Goal: Find specific page/section: Find specific page/section

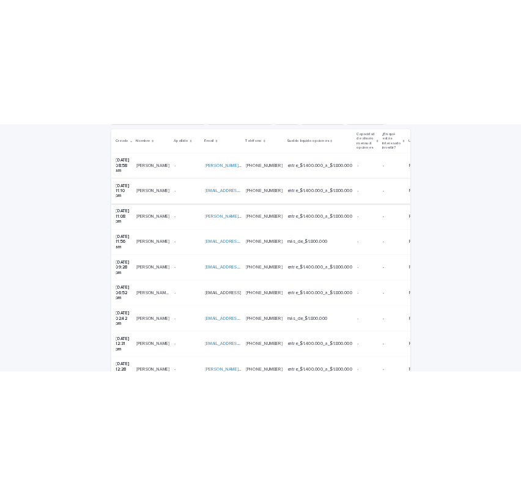
scroll to position [270, 0]
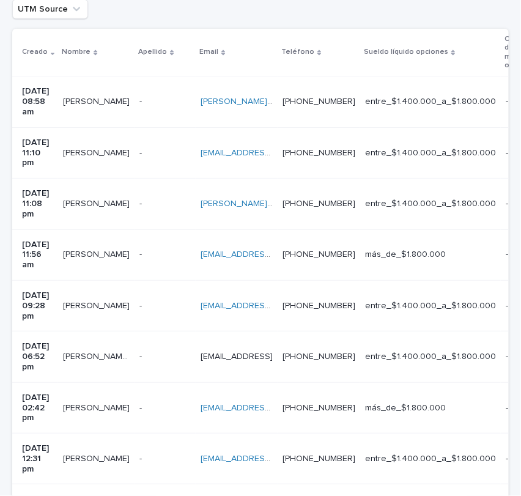
click at [167, 347] on div "- -" at bounding box center [164, 357] width 51 height 20
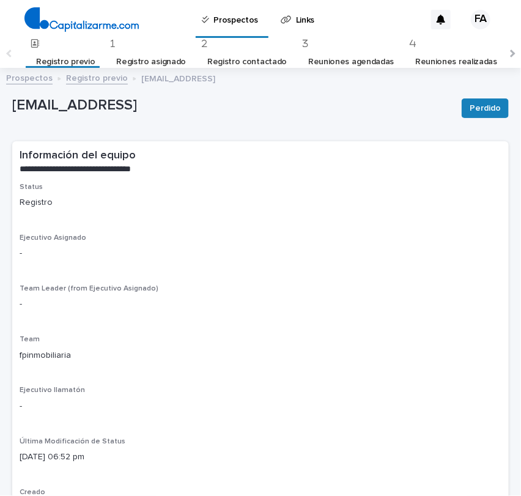
click at [89, 83] on link "Registro previo" at bounding box center [97, 77] width 62 height 14
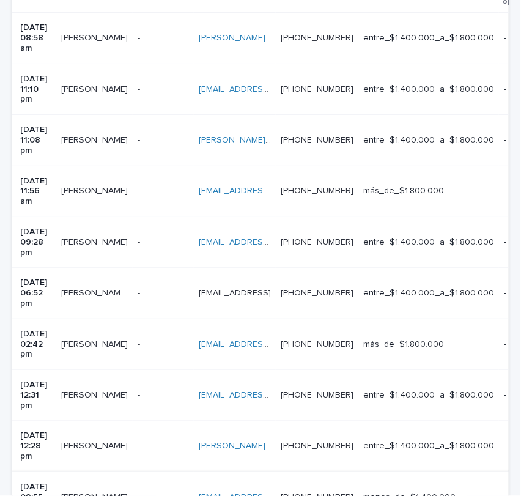
scroll to position [0, 2]
click at [353, 487] on div "+56990847901 +56990847901" at bounding box center [316, 497] width 73 height 20
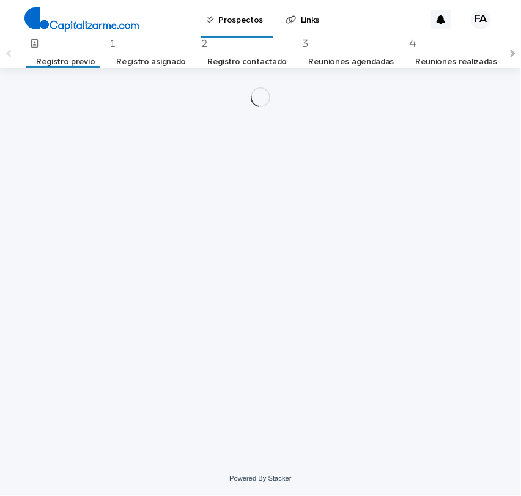
click at [396, 403] on div "Loading... Saving… Loading... Saving…" at bounding box center [260, 249] width 509 height 363
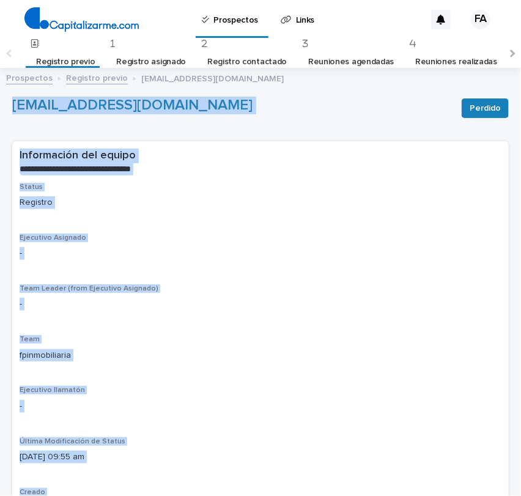
click at [409, 311] on div "Team Leader (from Ejecutivo Asignado) -" at bounding box center [261, 302] width 482 height 36
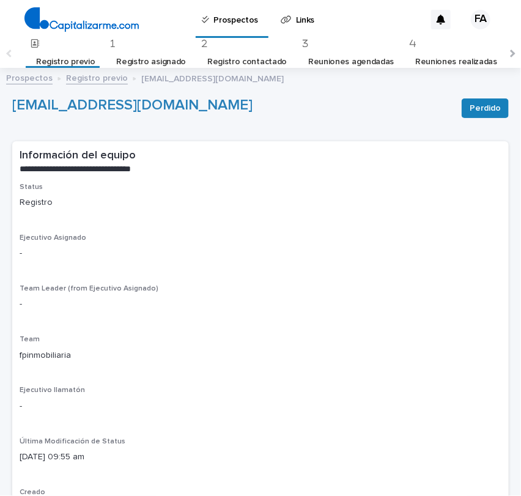
click at [92, 78] on link "Registro previo" at bounding box center [97, 77] width 62 height 14
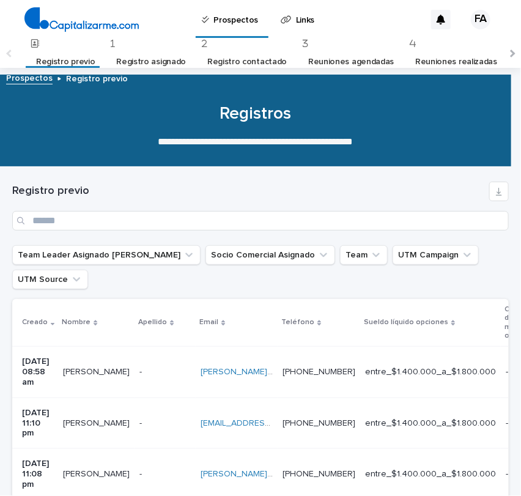
scroll to position [39, 0]
